Goal: Subscribe to service/newsletter

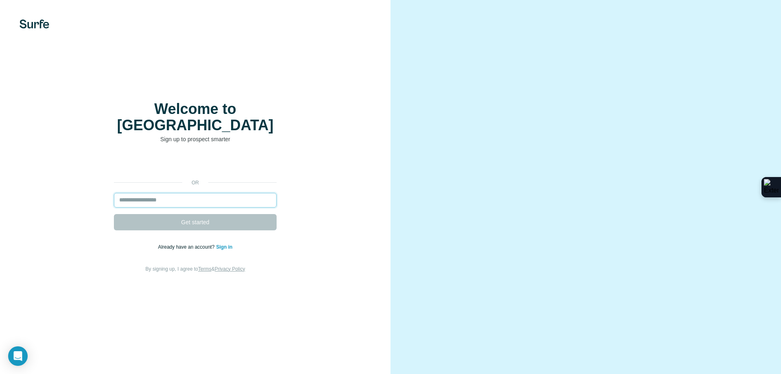
click at [206, 196] on input "email" at bounding box center [195, 200] width 163 height 15
click at [192, 195] on input "email" at bounding box center [195, 200] width 163 height 15
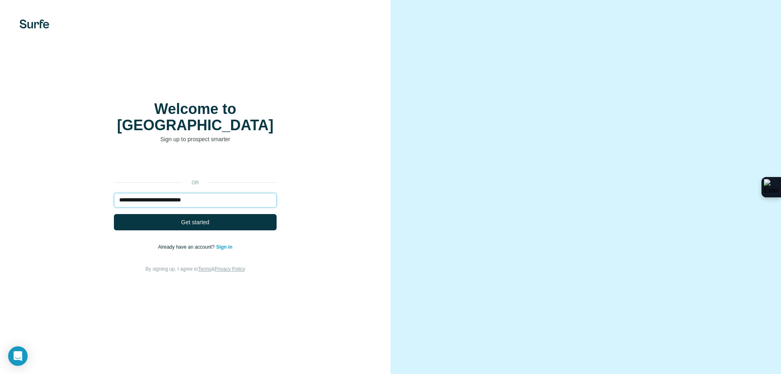
type input "**********"
click at [114, 214] on button "Get started" at bounding box center [195, 222] width 163 height 16
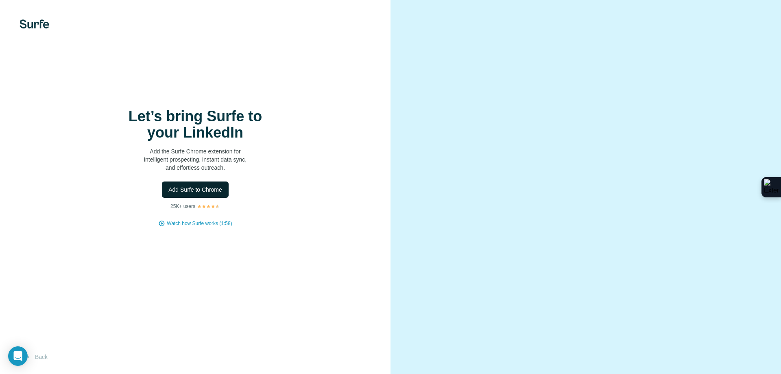
click at [193, 191] on span "Add Surfe to Chrome" at bounding box center [195, 189] width 54 height 8
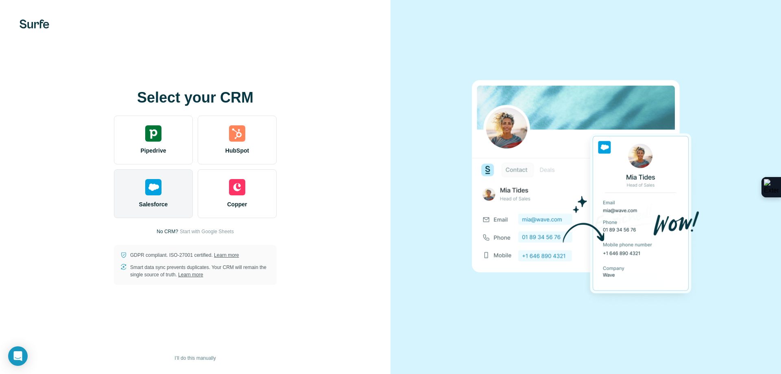
click at [172, 188] on div "Salesforce" at bounding box center [153, 193] width 79 height 49
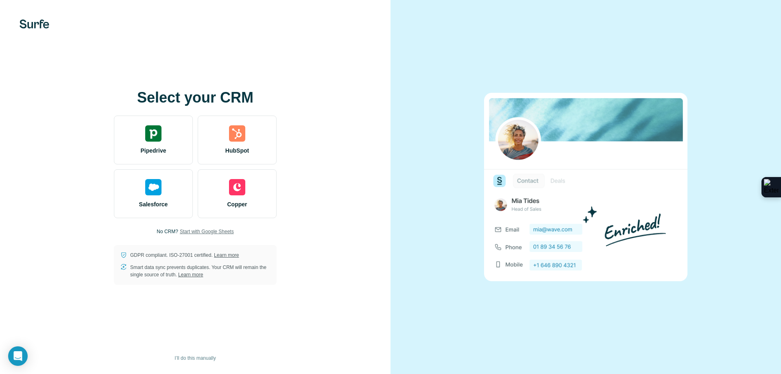
click at [203, 231] on span "Start with Google Sheets" at bounding box center [207, 231] width 54 height 7
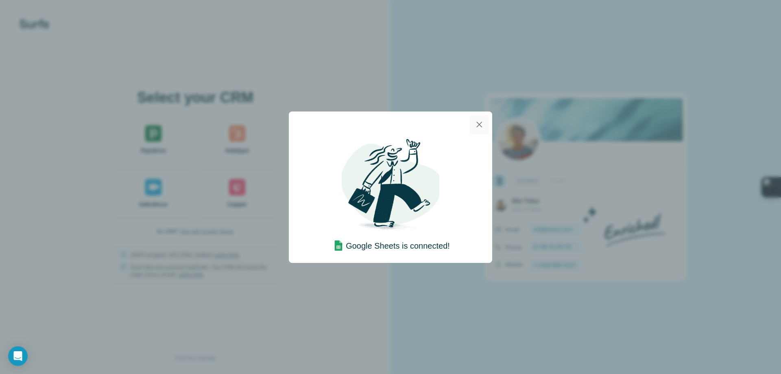
click at [479, 129] on button "button" at bounding box center [479, 125] width 20 height 20
